Goal: Communication & Community: Answer question/provide support

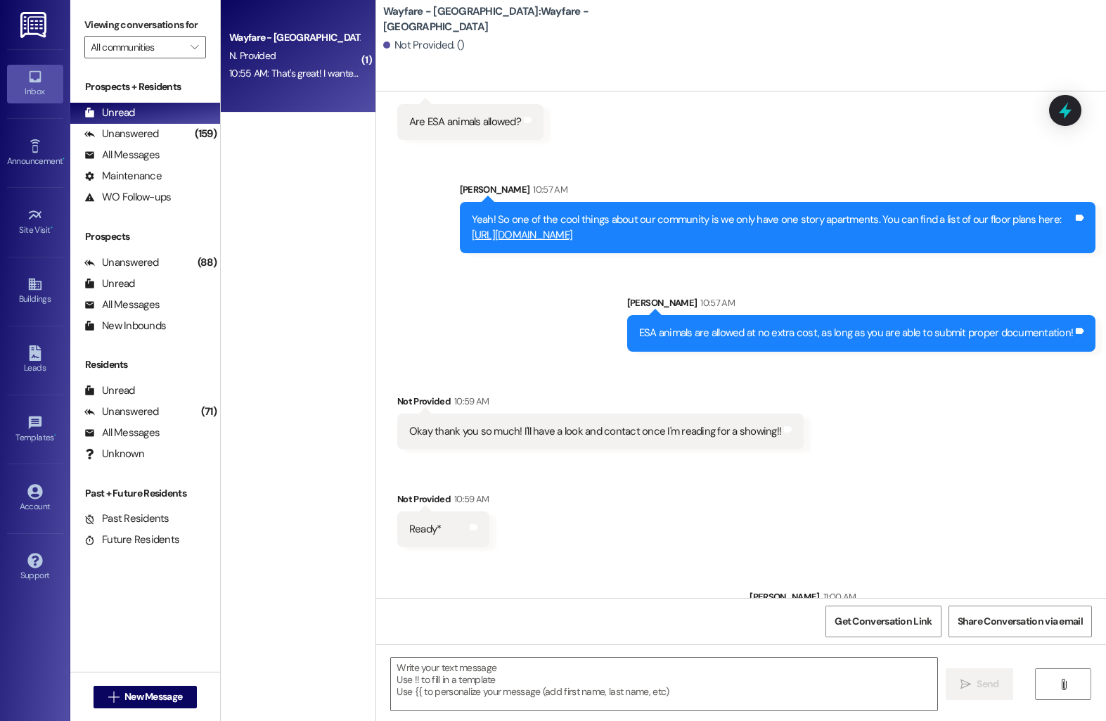
scroll to position [611, 0]
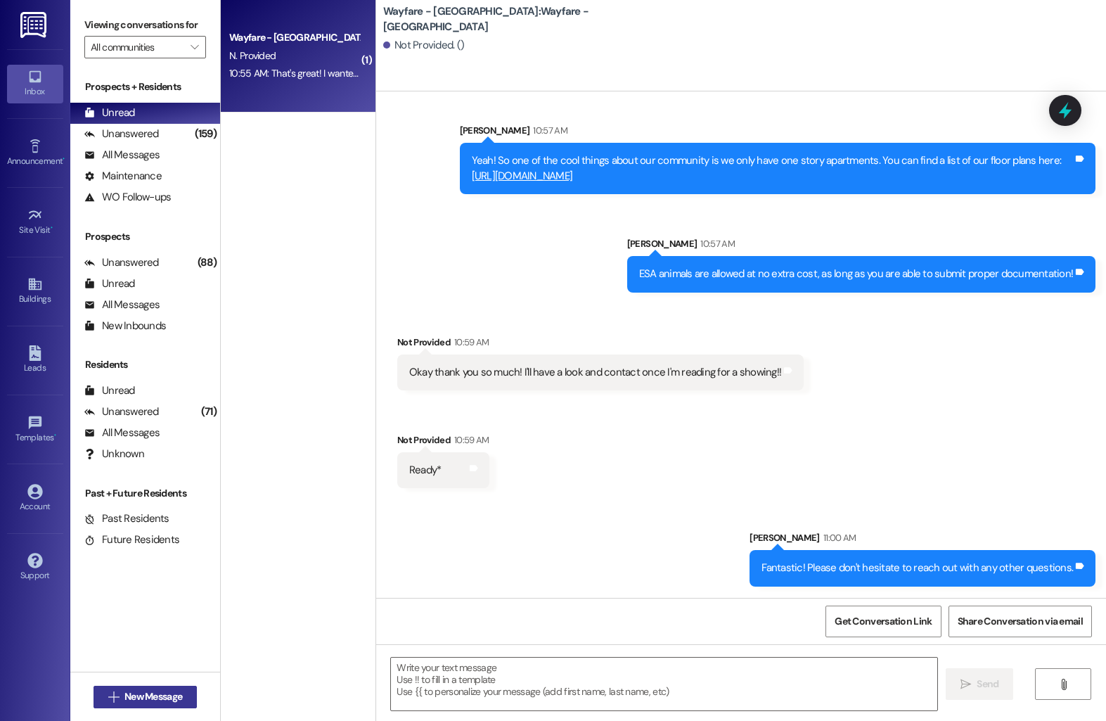
click at [153, 705] on button " New Message" at bounding box center [146, 697] width 104 height 23
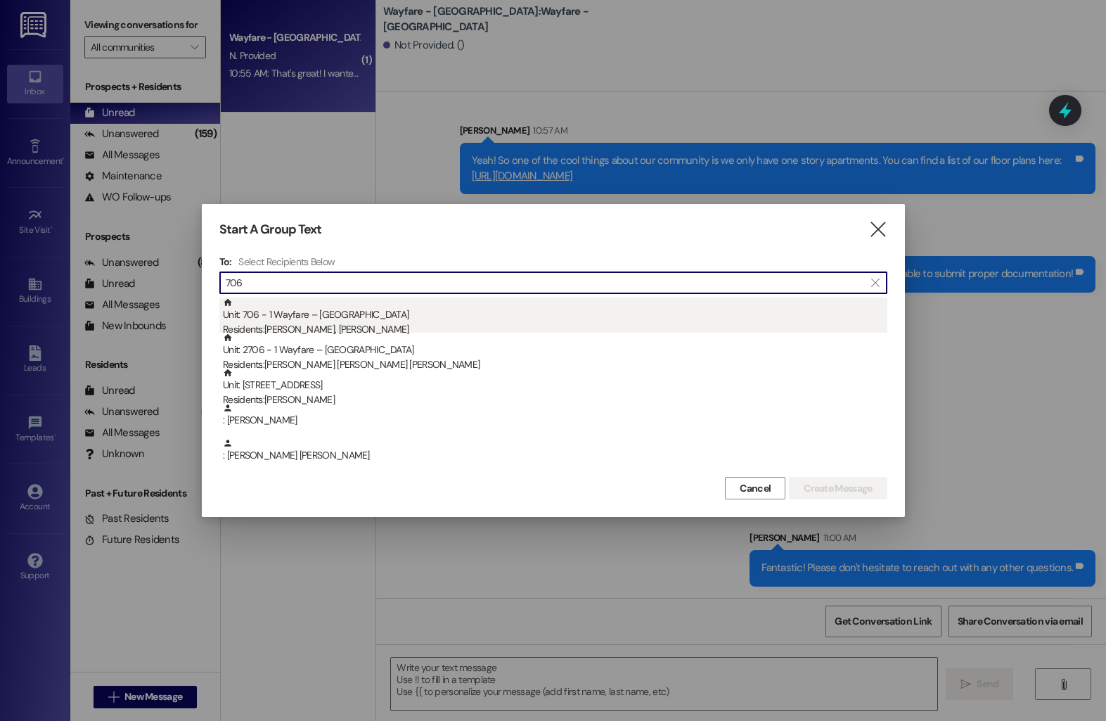
type input "706"
click at [378, 326] on div "Residents: Sarah Watkins, Julian Sammons" at bounding box center [555, 329] width 665 height 15
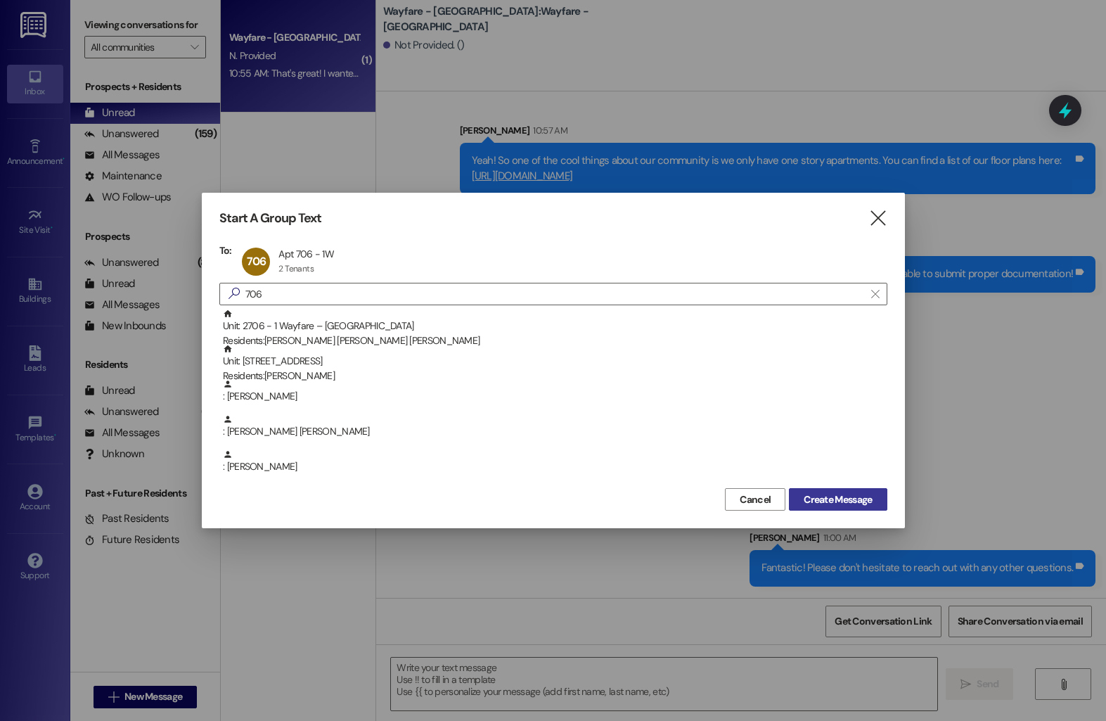
click at [867, 501] on span "Create Message" at bounding box center [838, 499] width 68 height 15
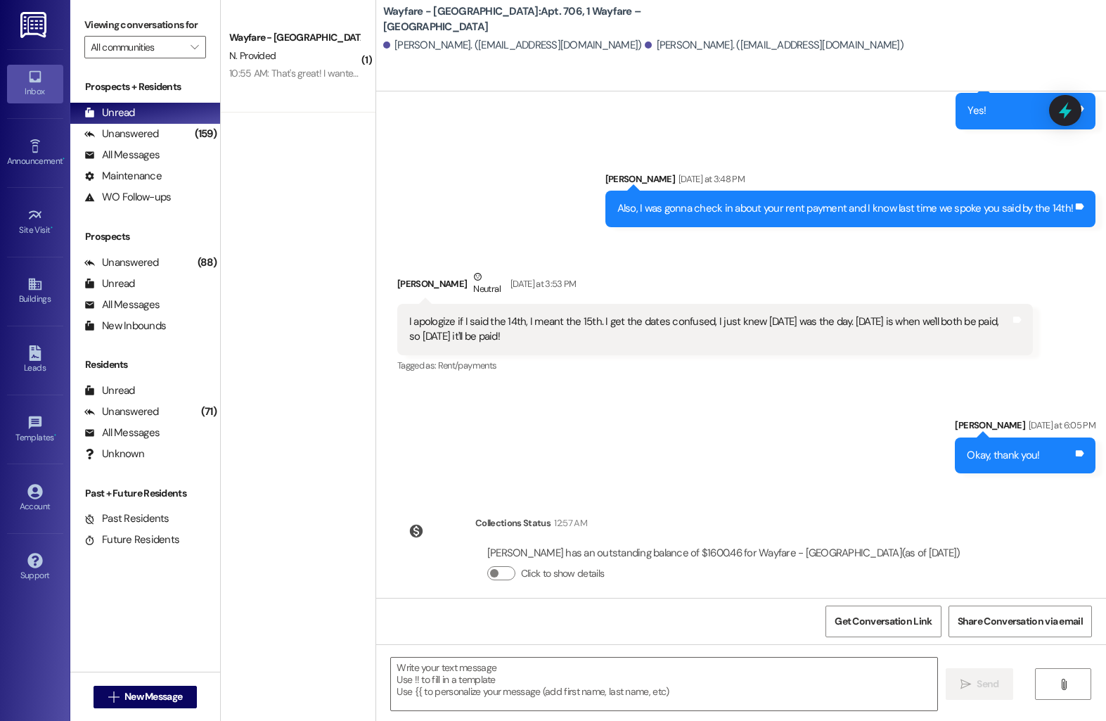
scroll to position [12442, 0]
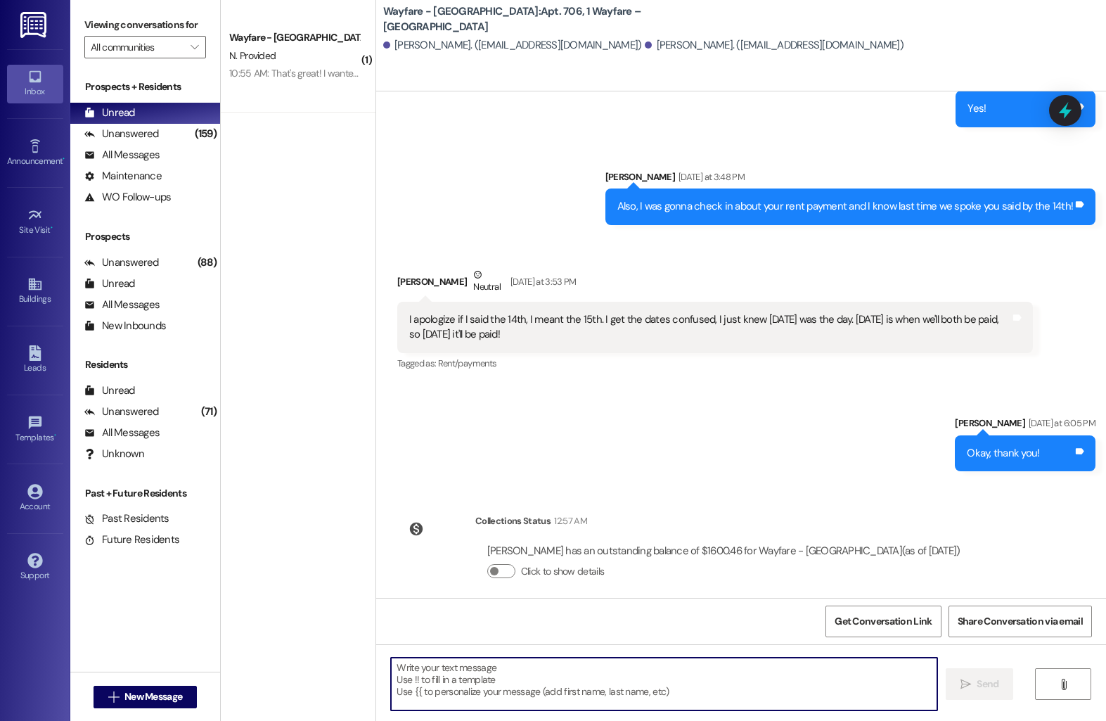
click at [652, 675] on textarea at bounding box center [664, 684] width 547 height 53
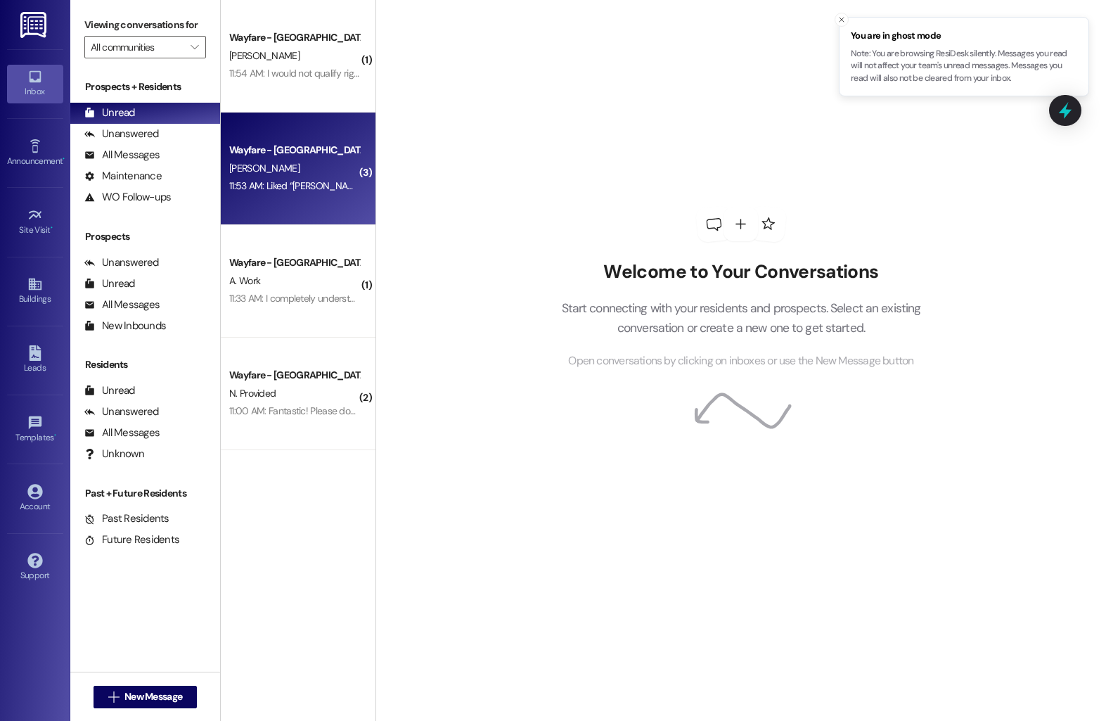
click at [260, 171] on div "[PERSON_NAME]" at bounding box center [294, 169] width 133 height 18
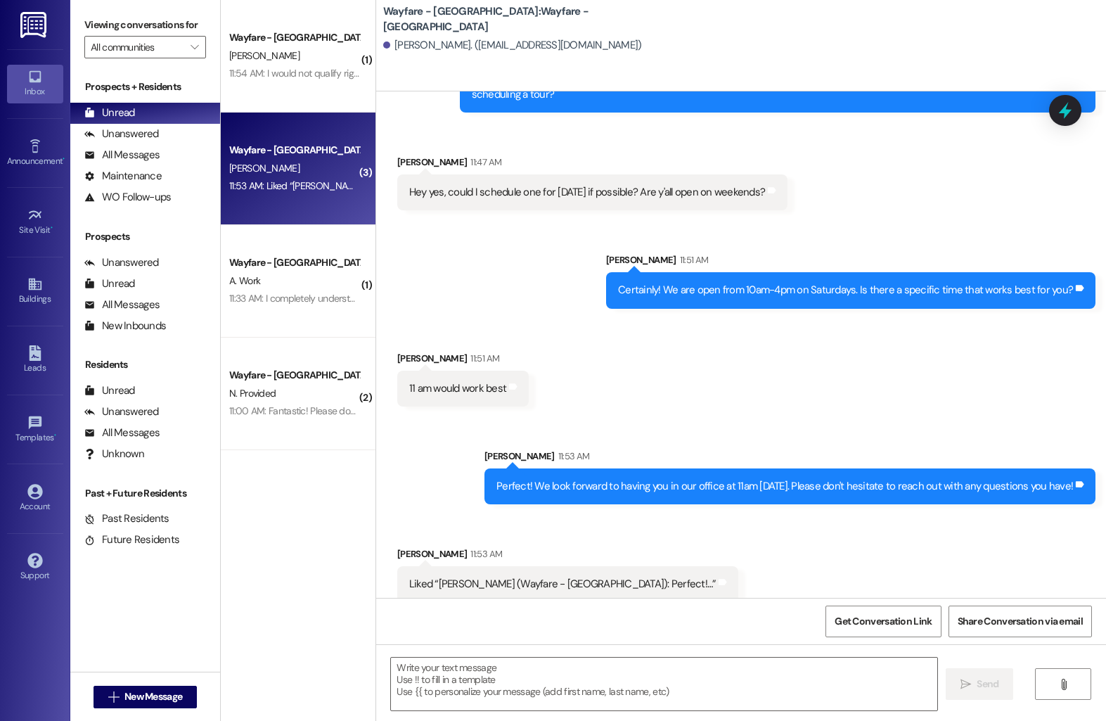
scroll to position [727, 0]
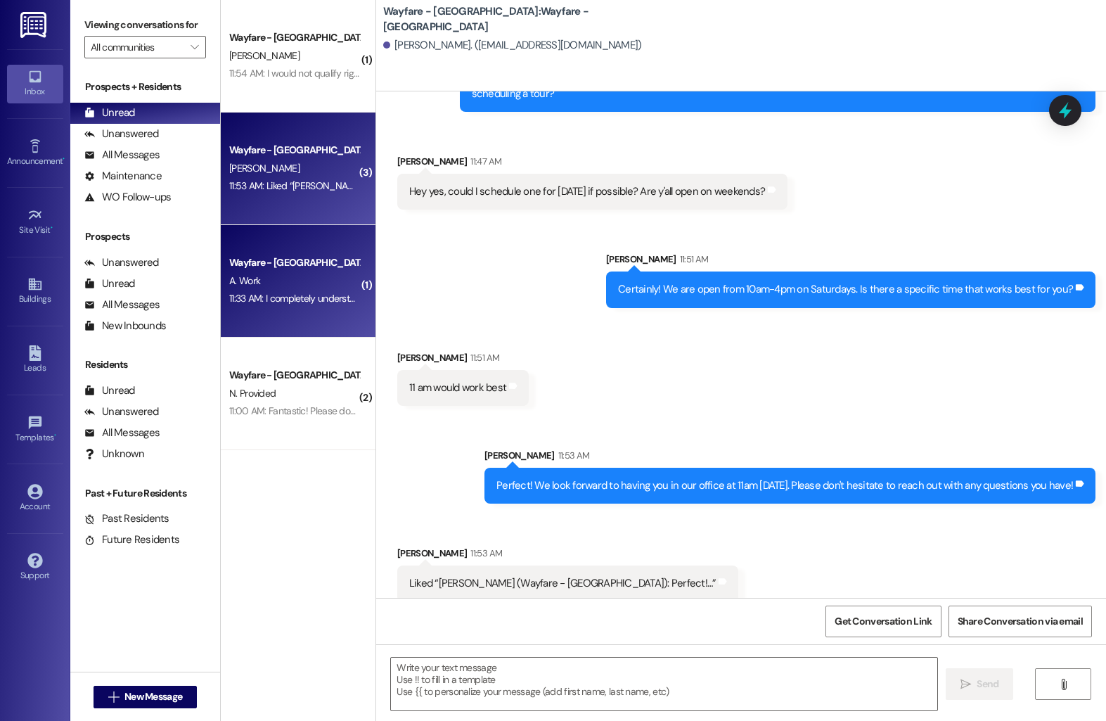
click at [273, 256] on div "Wayfare - [GEOGRAPHIC_DATA]" at bounding box center [294, 262] width 130 height 15
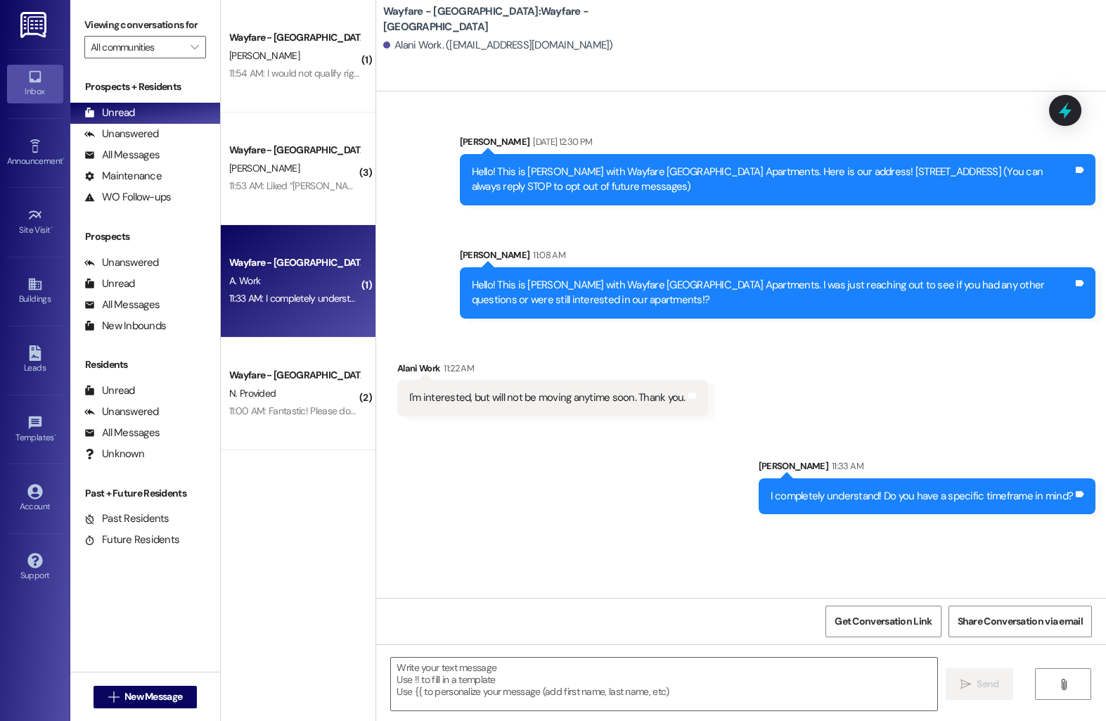
scroll to position [0, 0]
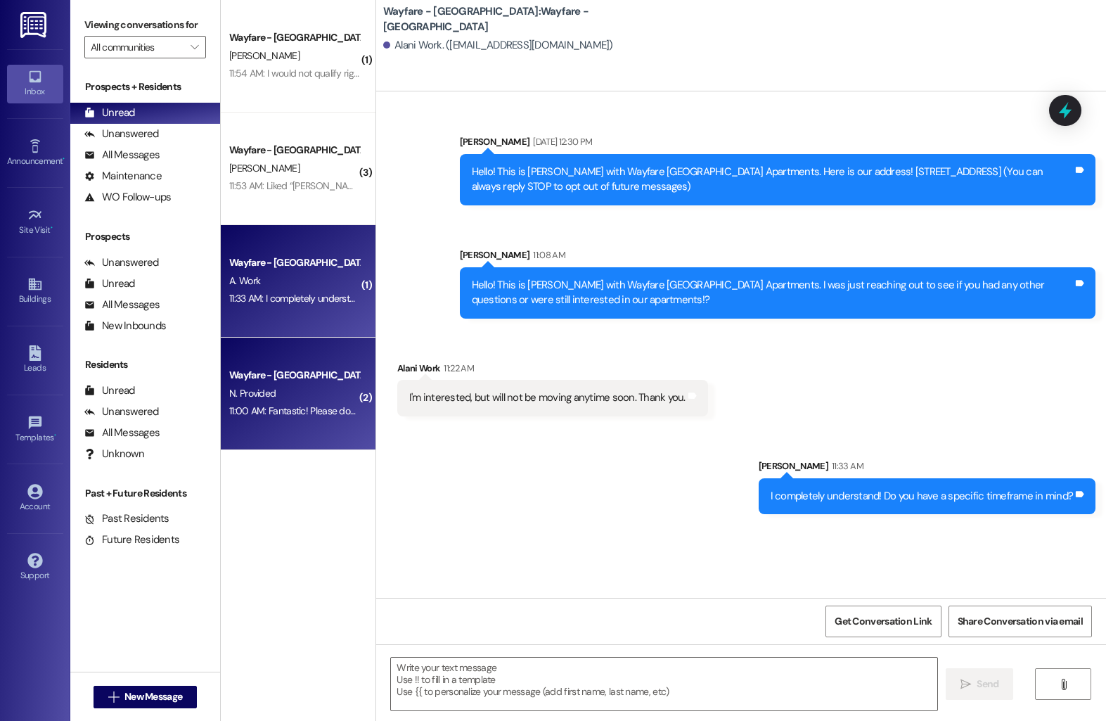
click at [254, 348] on div "Wayfare - [GEOGRAPHIC_DATA] N. Provided 11:00 AM: Fantastic! Please don't hesit…" at bounding box center [298, 394] width 155 height 113
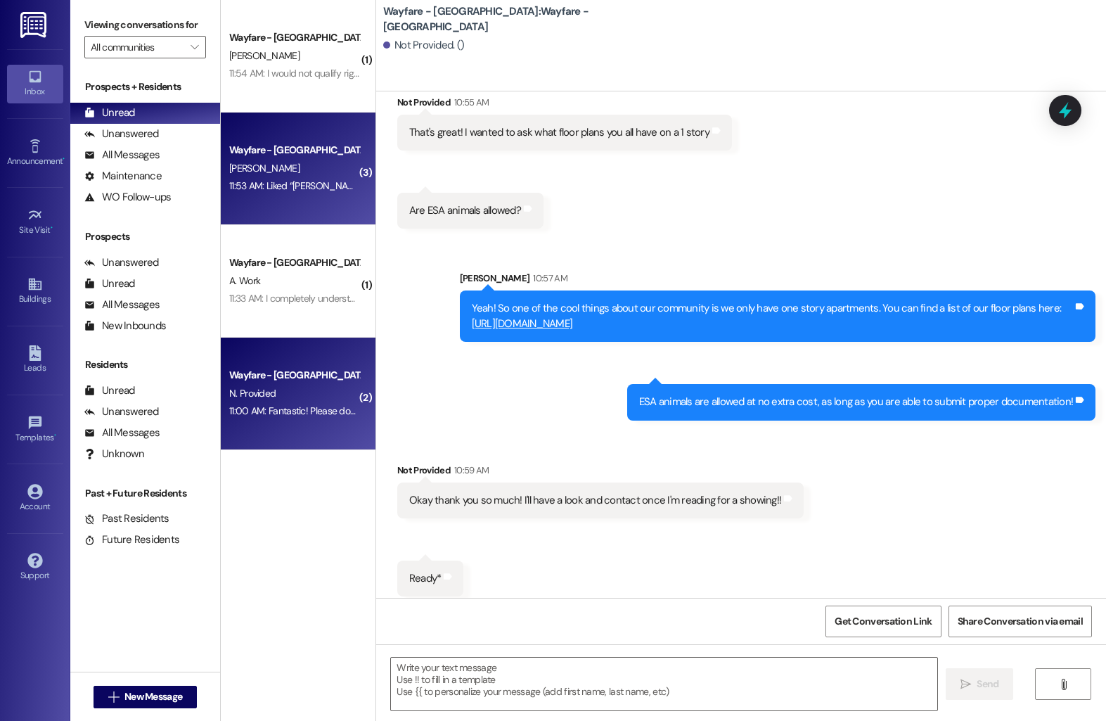
scroll to position [472, 0]
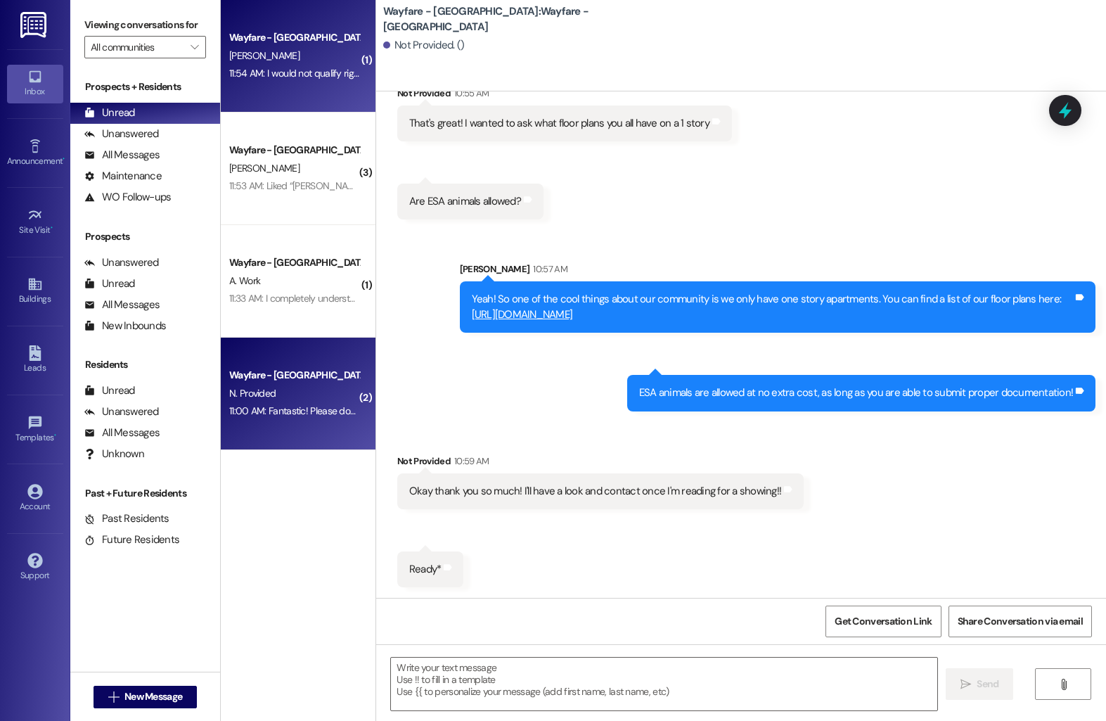
click at [302, 94] on div "Wayfare - [GEOGRAPHIC_DATA] [PERSON_NAME] 11:54 AM: I would not qualify right n…" at bounding box center [298, 56] width 155 height 113
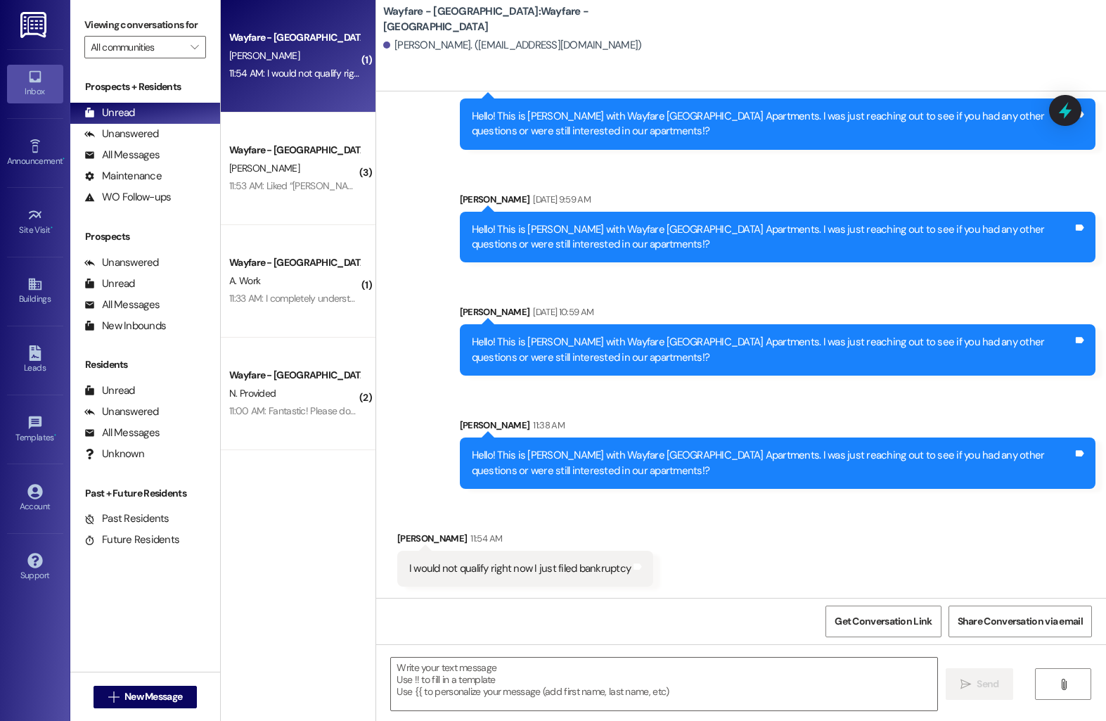
scroll to position [302, 0]
